Goal: Navigation & Orientation: Understand site structure

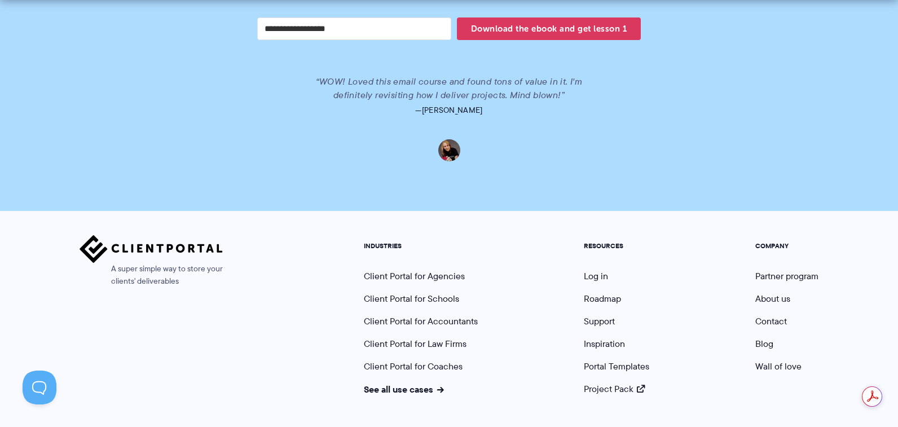
scroll to position [2437, 0]
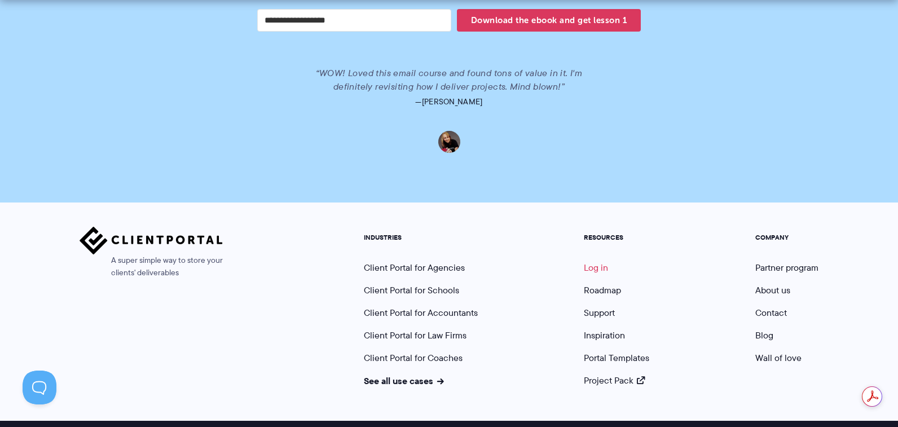
click at [598, 261] on link "Log in" at bounding box center [596, 267] width 24 height 13
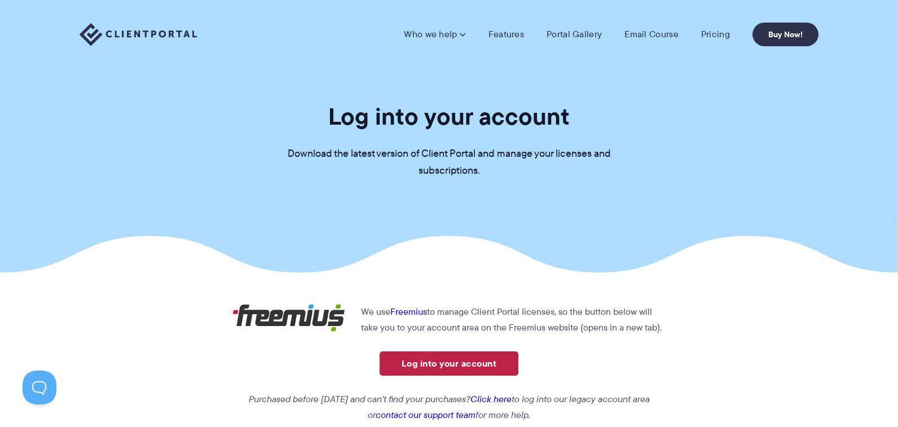
click at [461, 363] on link "Log into your account" at bounding box center [449, 363] width 139 height 24
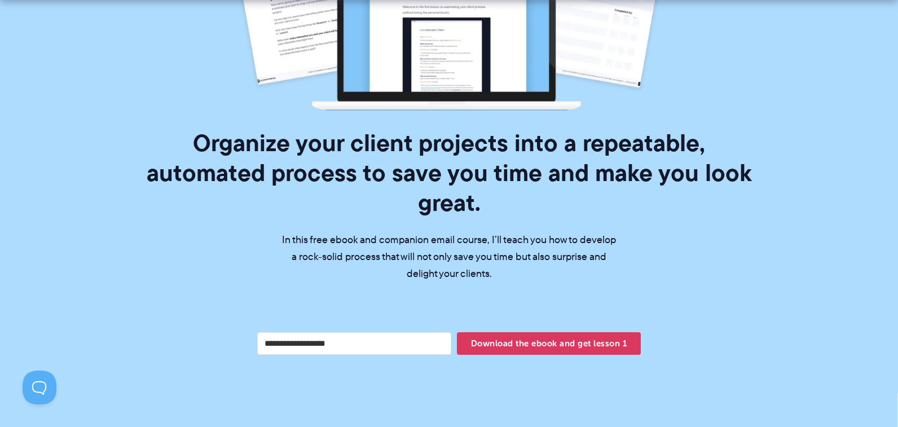
scroll to position [72, 0]
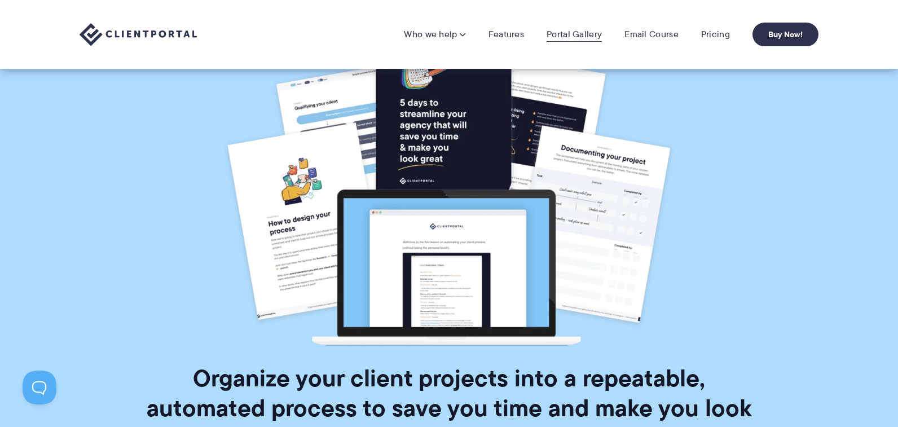
click at [573, 38] on link "Portal Gallery" at bounding box center [574, 34] width 55 height 11
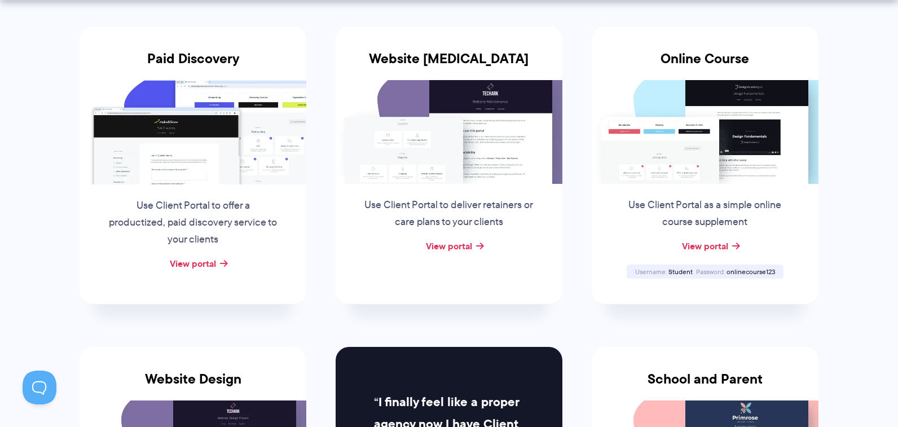
scroll to position [234, 0]
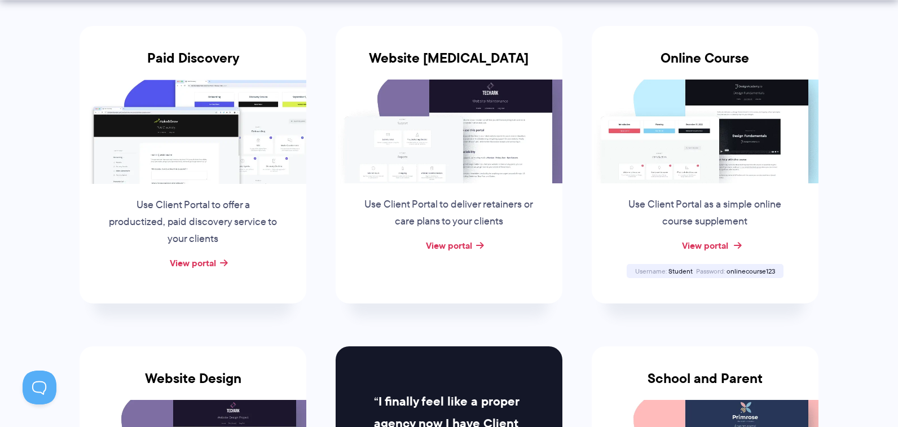
click at [710, 249] on link "View portal" at bounding box center [705, 246] width 46 height 14
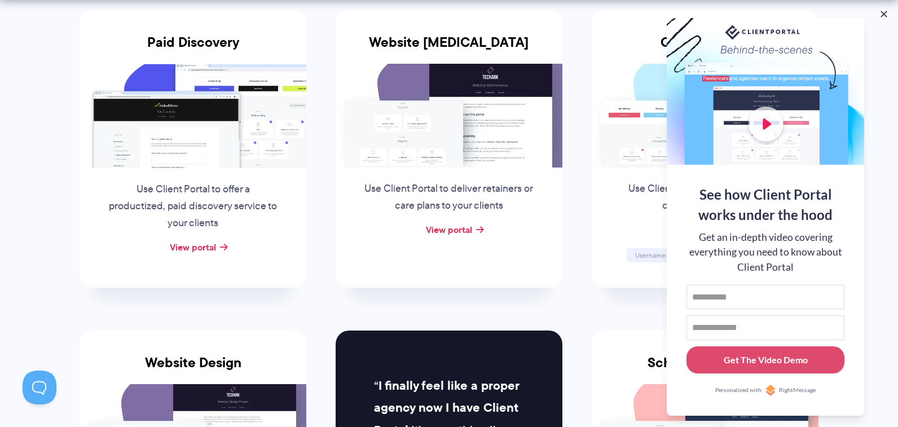
scroll to position [250, 0]
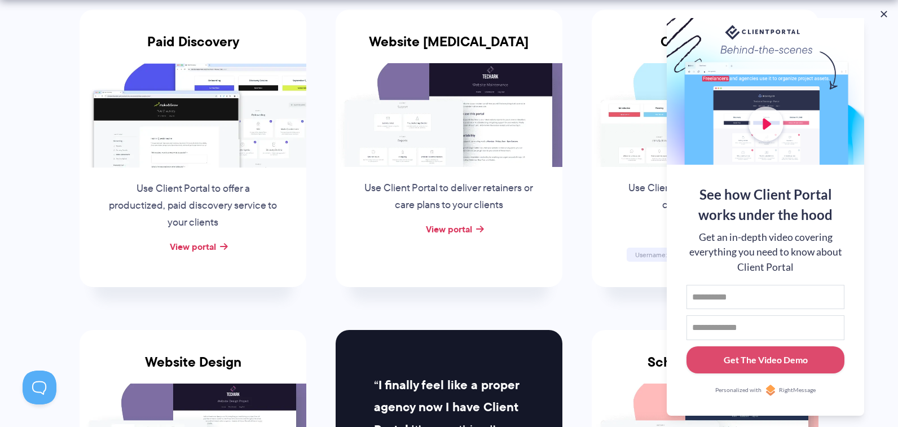
click at [880, 13] on button at bounding box center [883, 13] width 11 height 11
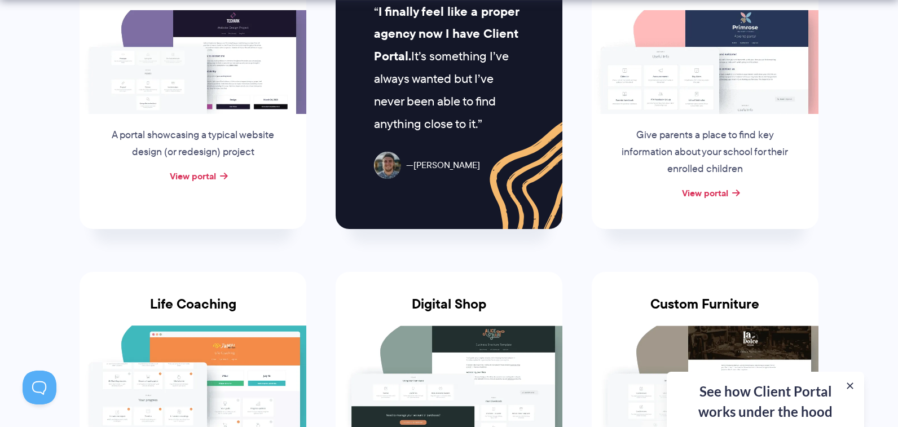
scroll to position [849, 0]
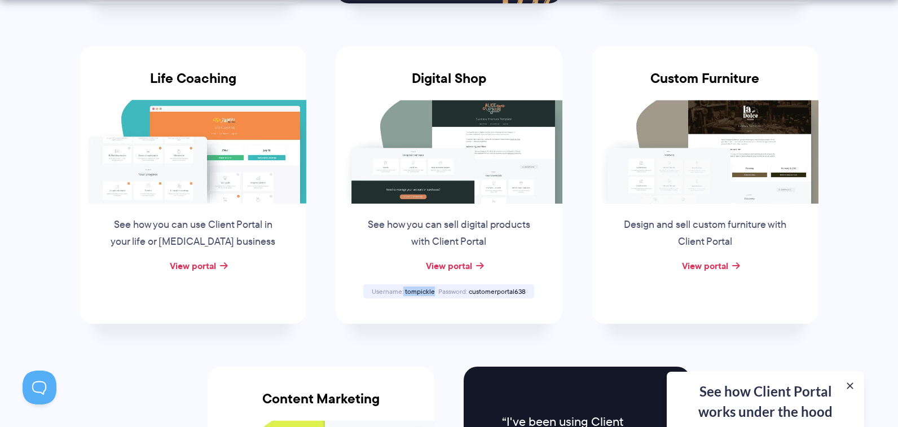
drag, startPoint x: 433, startPoint y: 289, endPoint x: 404, endPoint y: 285, distance: 29.0
click at [404, 288] on div "Username tompickle" at bounding box center [403, 291] width 67 height 7
drag, startPoint x: 526, startPoint y: 290, endPoint x: 358, endPoint y: 288, distance: 167.6
click at [358, 288] on div "Digital Shop See how you can sell digital products with Client Portal View port…" at bounding box center [449, 185] width 227 height 278
copy div "tompickle Password customerportal638"
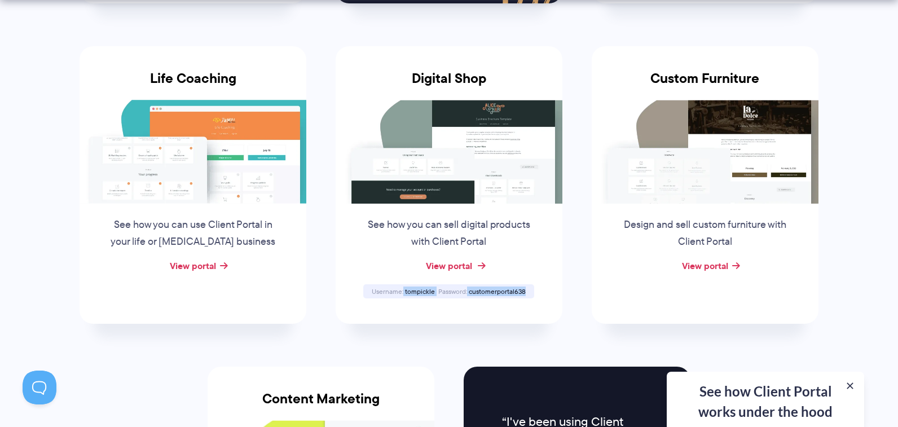
click at [447, 262] on link "View portal" at bounding box center [449, 266] width 46 height 14
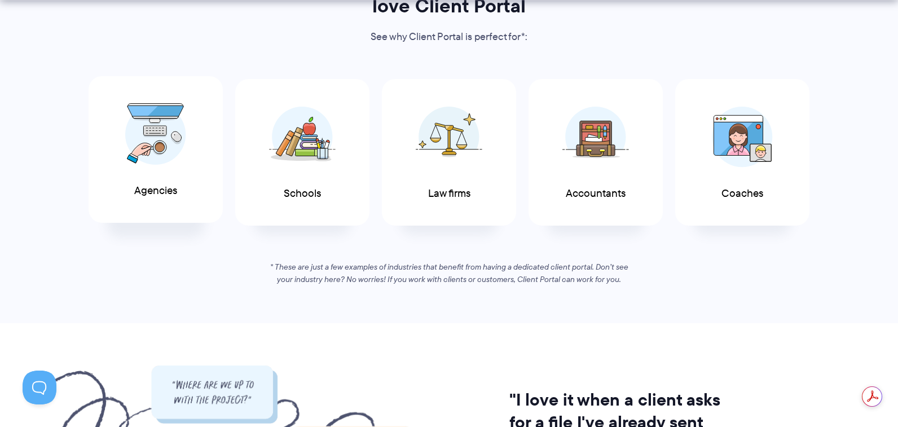
click at [176, 200] on div "Agencies" at bounding box center [156, 149] width 134 height 147
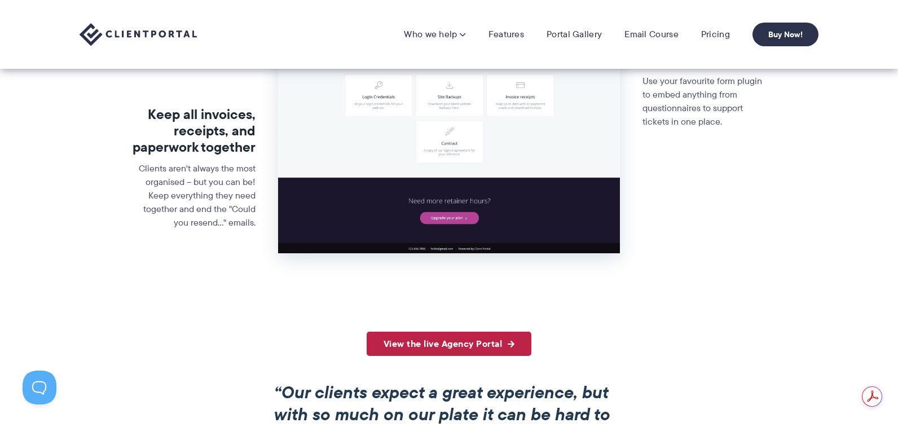
click at [491, 339] on link "View the live Agency Portal" at bounding box center [449, 344] width 165 height 24
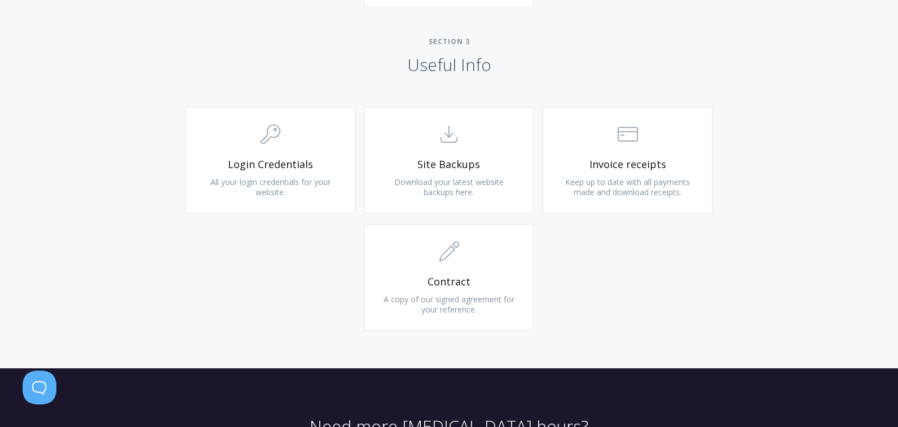
scroll to position [1177, 0]
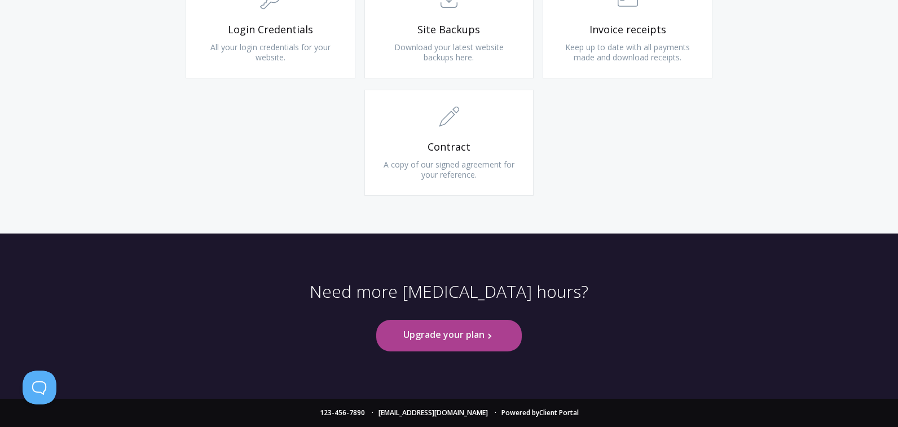
click at [471, 336] on link "Upgrade your plan .st0{fill:none;stroke:#000000;stroke-width:2;stroke-miterlimi…" at bounding box center [449, 335] width 146 height 31
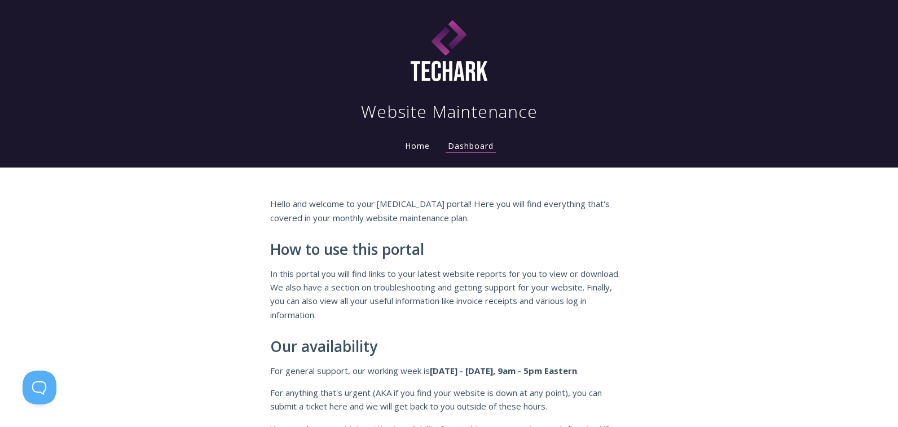
scroll to position [19, 0]
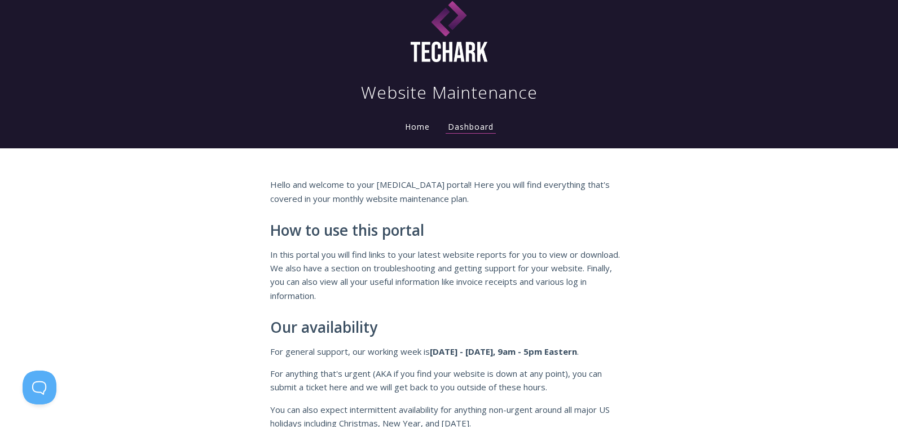
click at [418, 125] on link "Home" at bounding box center [417, 126] width 29 height 11
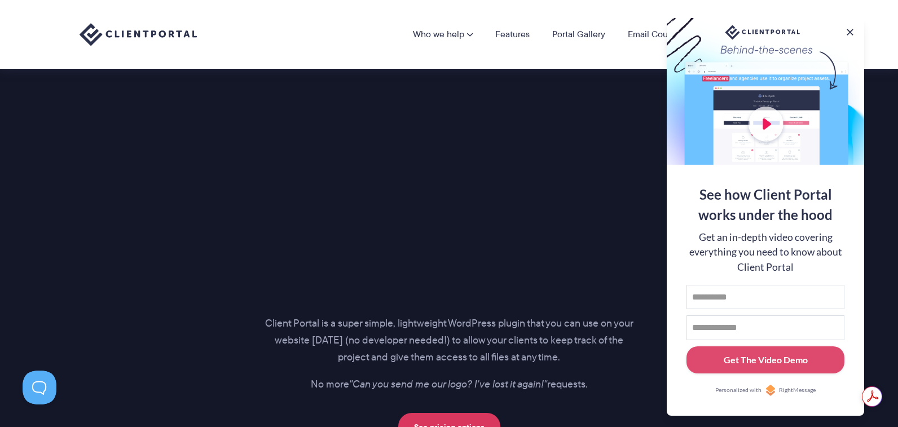
scroll to position [1480, 0]
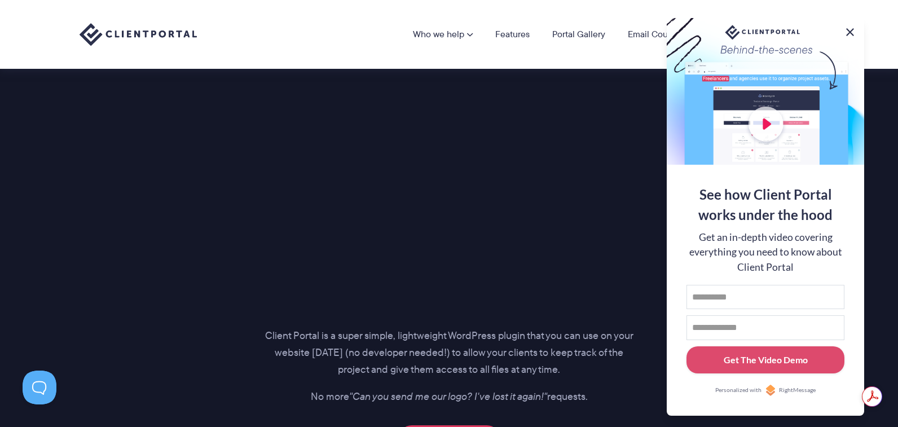
click at [851, 26] on button at bounding box center [850, 32] width 14 height 14
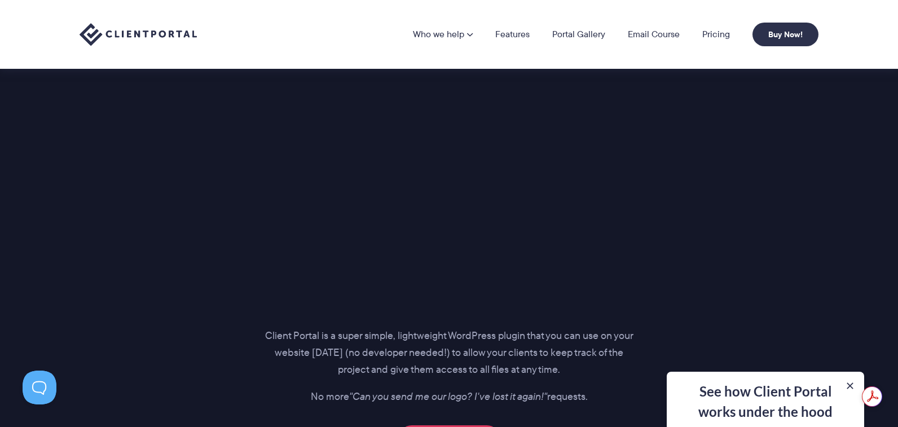
drag, startPoint x: 757, startPoint y: 351, endPoint x: 751, endPoint y: 349, distance: 6.4
click at [751, 349] on div "Introducing… The perfect portal for your clients Client Portal is a super simpl…" at bounding box center [448, 203] width 767 height 502
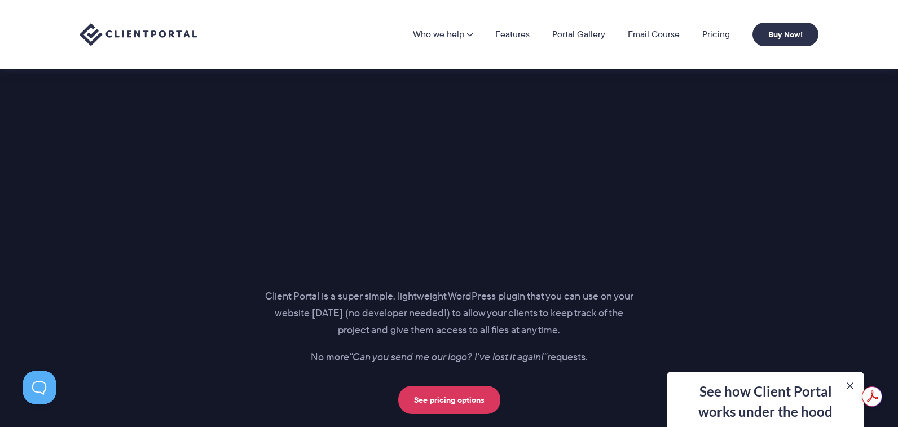
scroll to position [1457, 0]
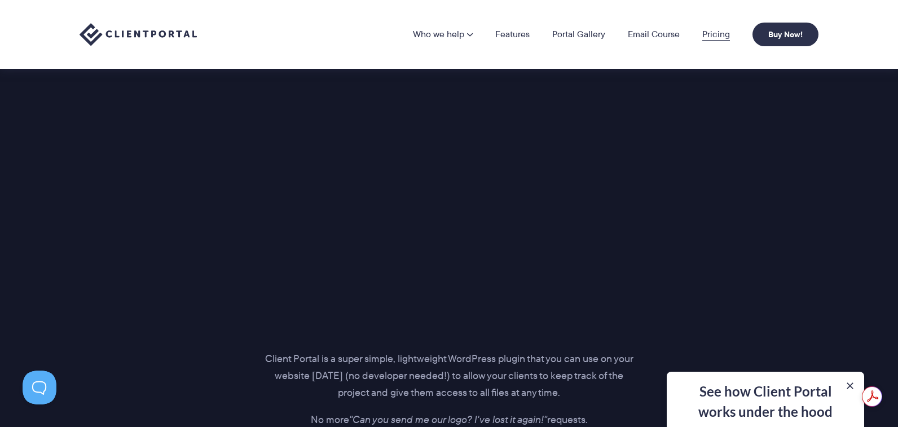
click at [720, 37] on link "Pricing" at bounding box center [716, 34] width 28 height 9
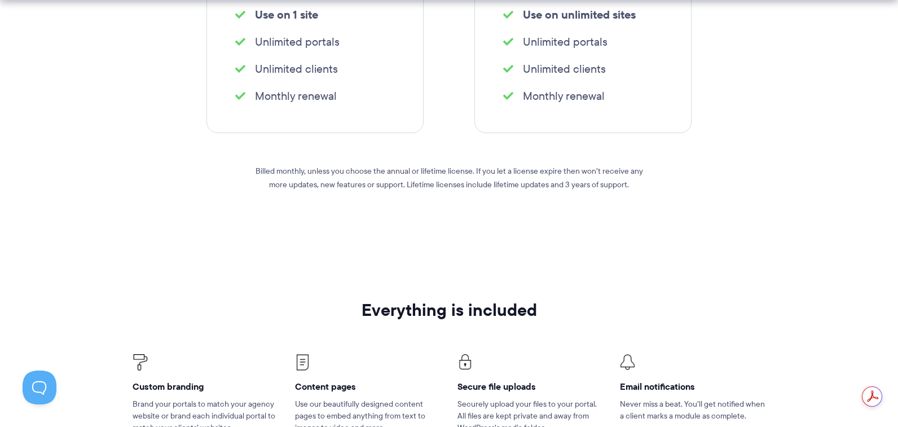
scroll to position [698, 0]
